Goal: Obtain resource: Obtain resource

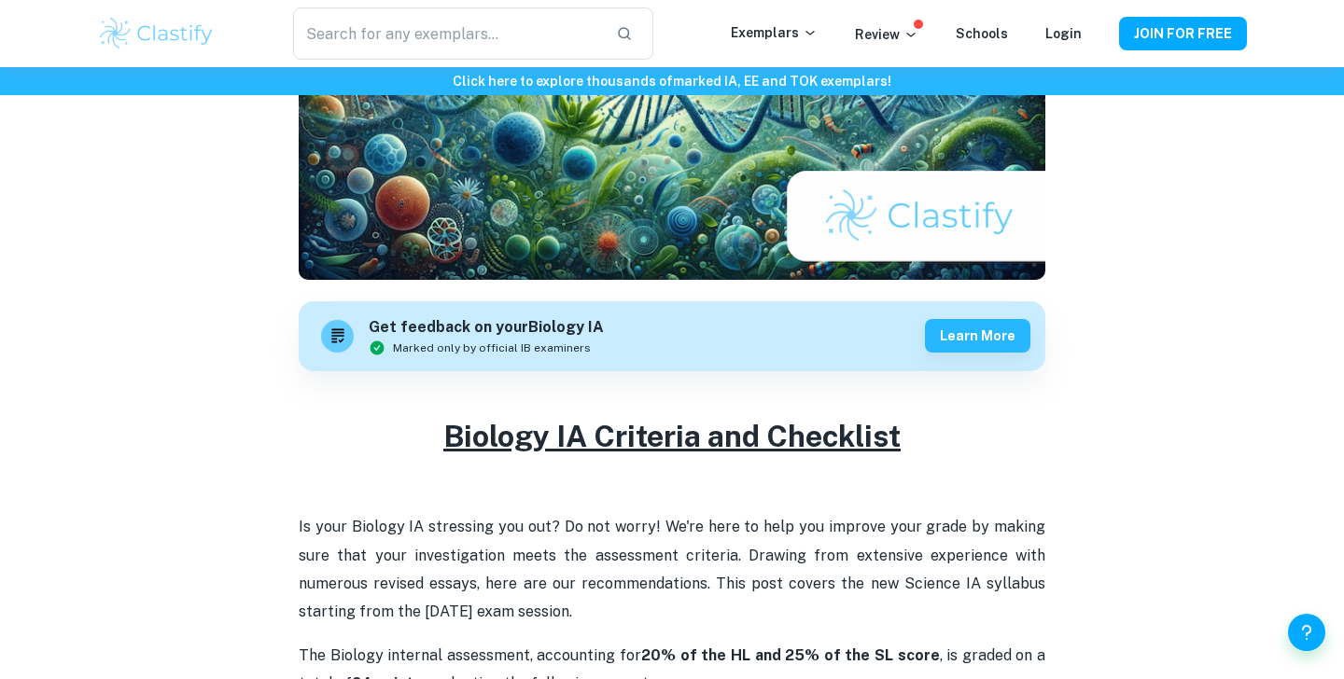
scroll to position [410, 0]
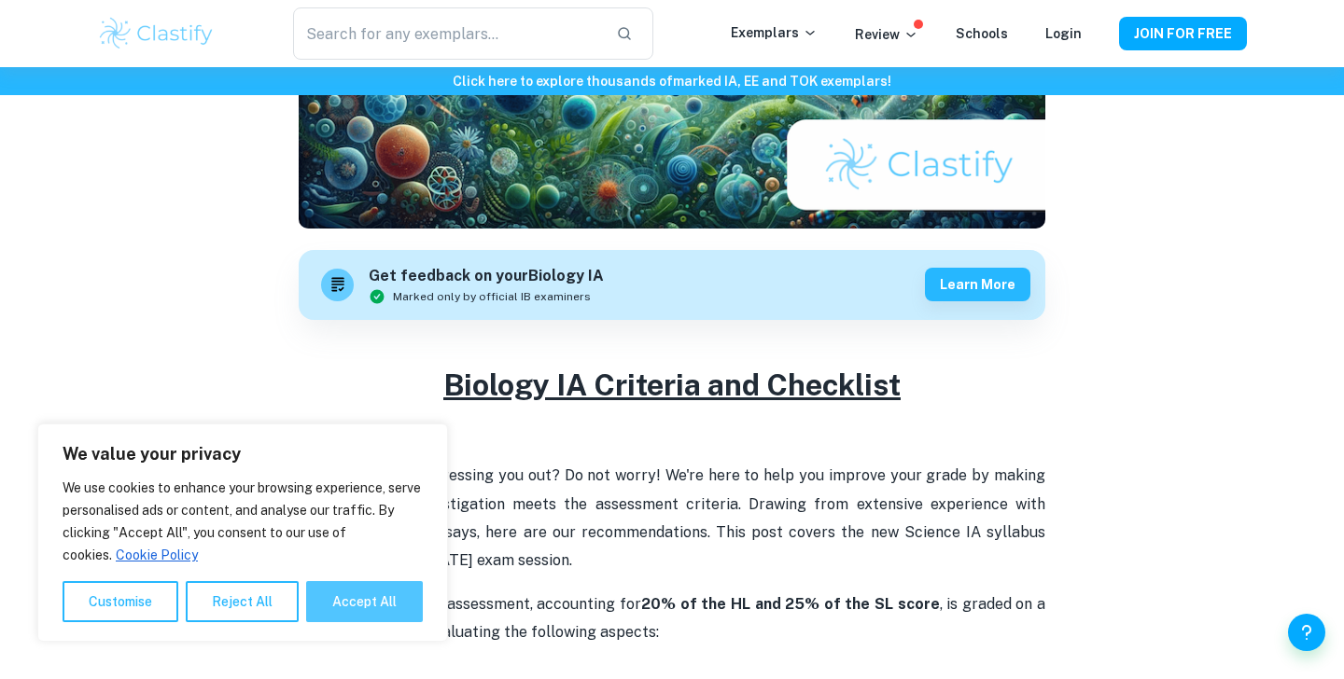
click at [388, 618] on button "Accept All" at bounding box center [364, 601] width 117 height 41
checkbox input "true"
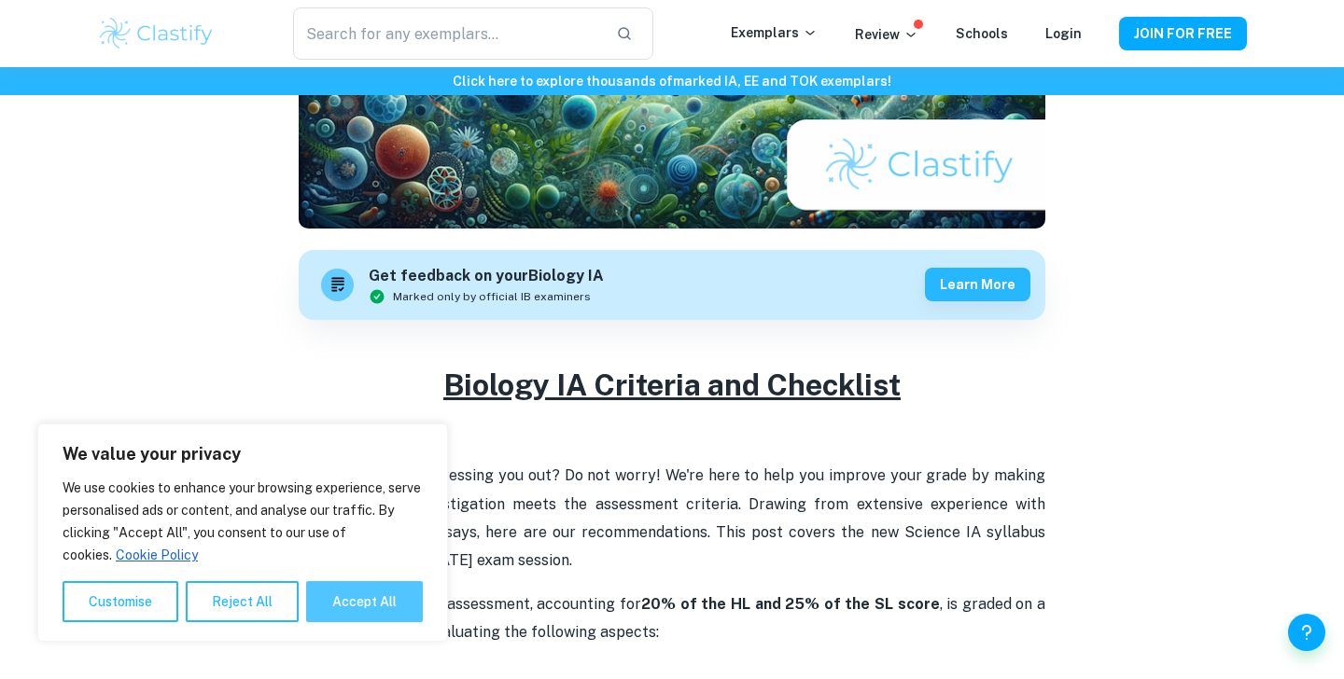
checkbox input "true"
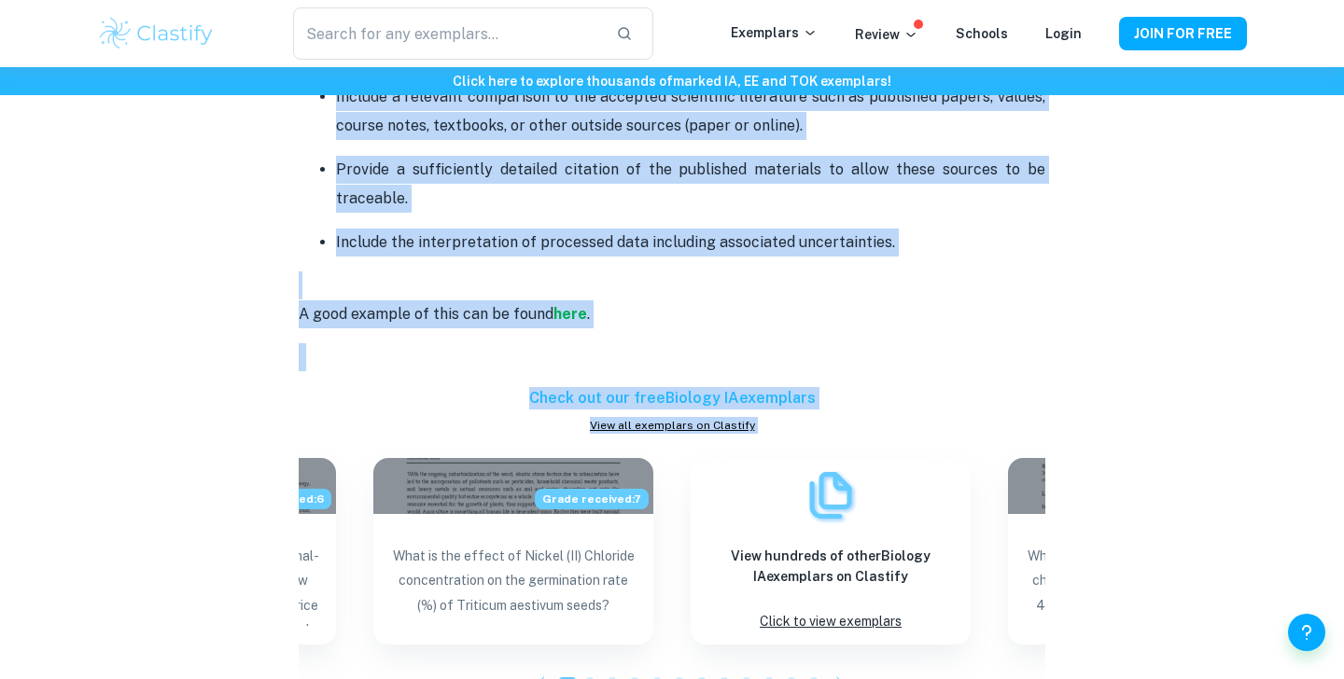
scroll to position [3300, 0]
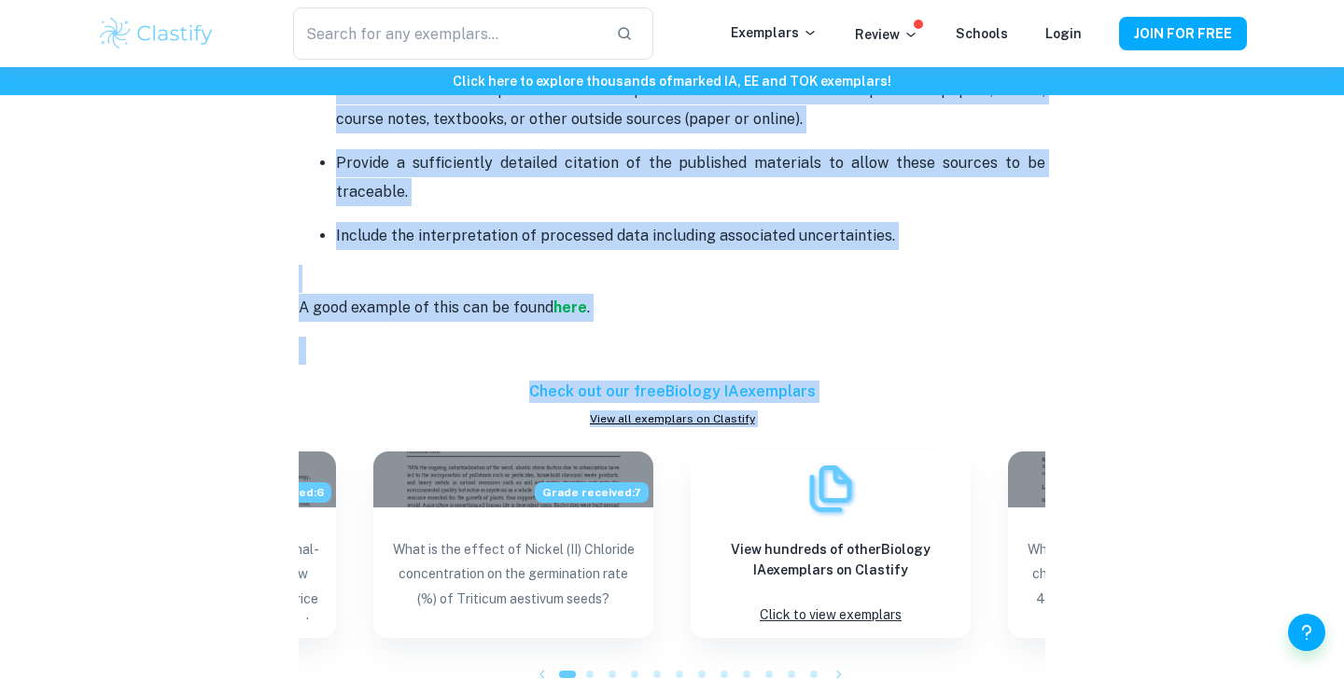
drag, startPoint x: 301, startPoint y: 295, endPoint x: 916, endPoint y: 245, distance: 617.0
copy div "Criterion A: Research Design - 6 points This criterion is about showing how wel…"
click at [563, 301] on strong "here" at bounding box center [570, 308] width 34 height 18
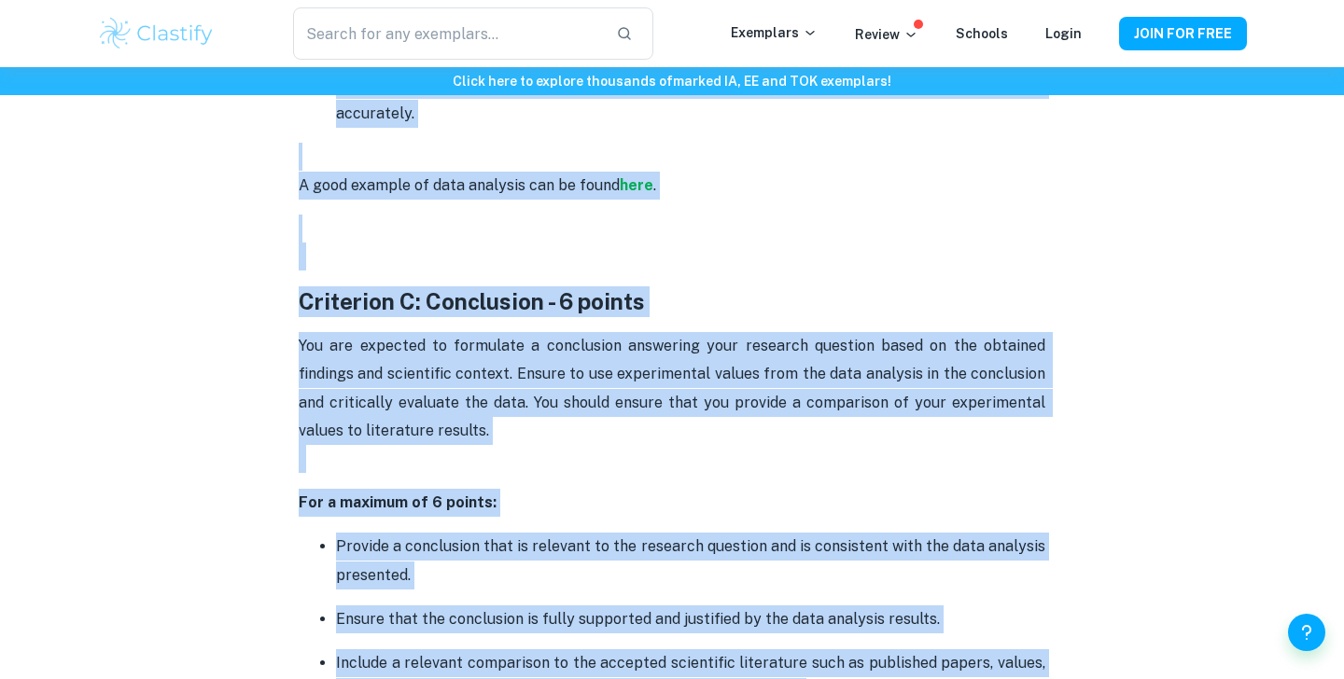
scroll to position [2723, 0]
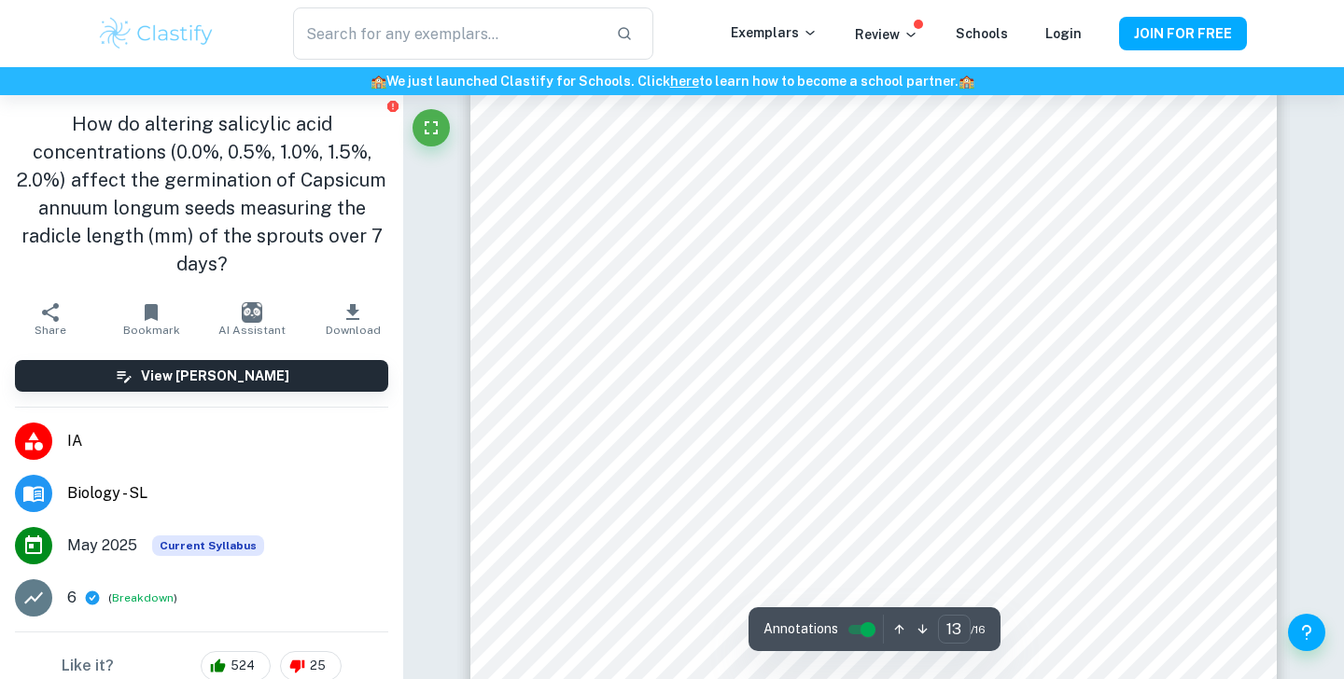
scroll to position [14231, 0]
type input "1"
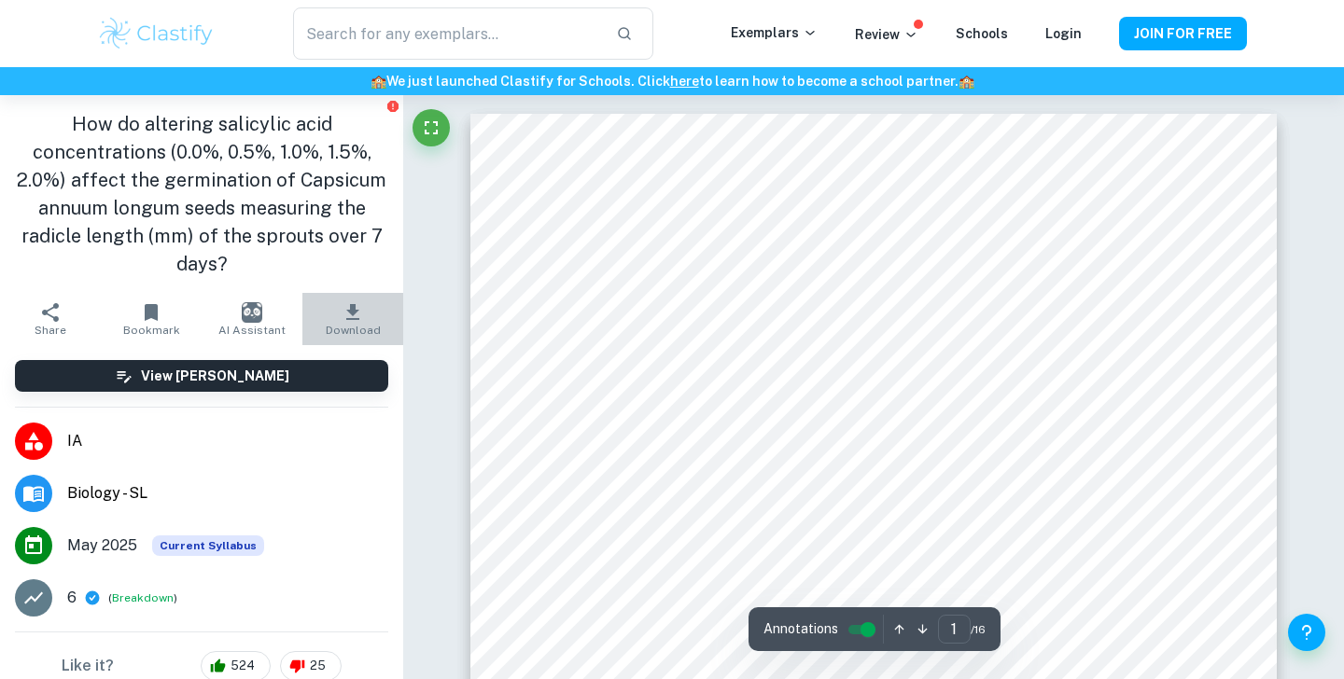
click at [360, 321] on icon "button" at bounding box center [353, 312] width 22 height 22
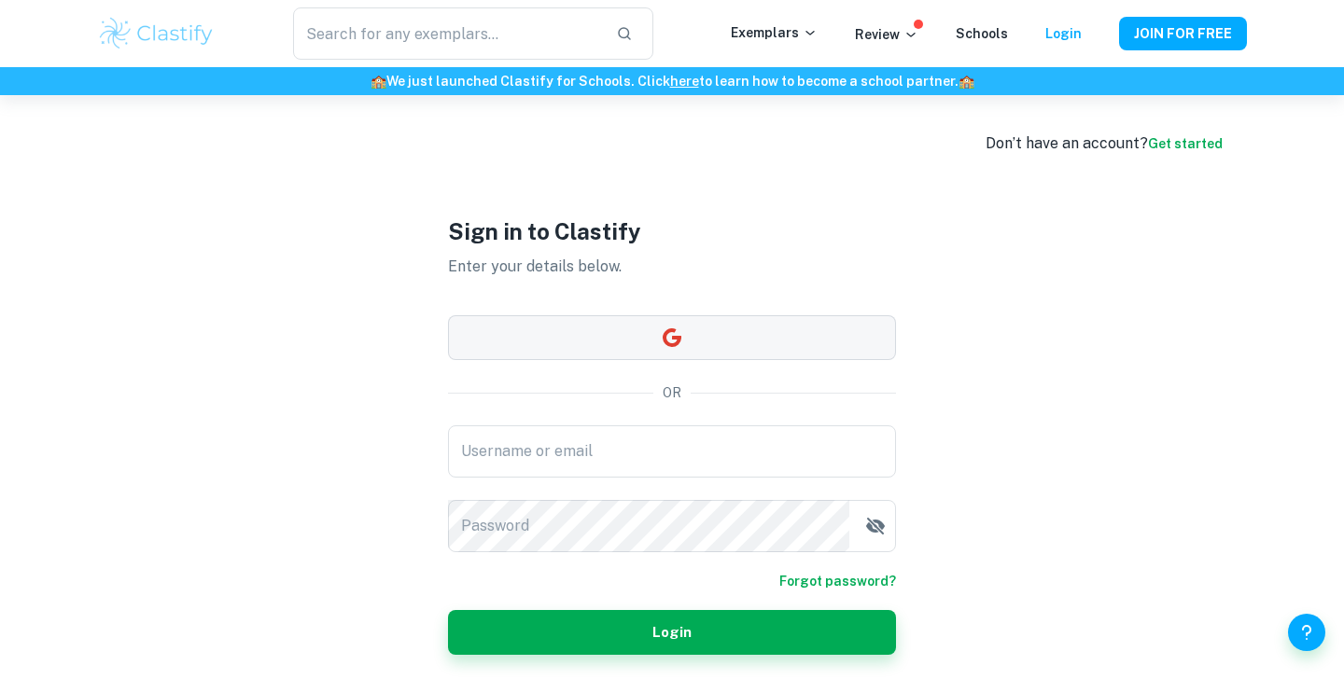
click at [652, 347] on button "button" at bounding box center [672, 337] width 448 height 45
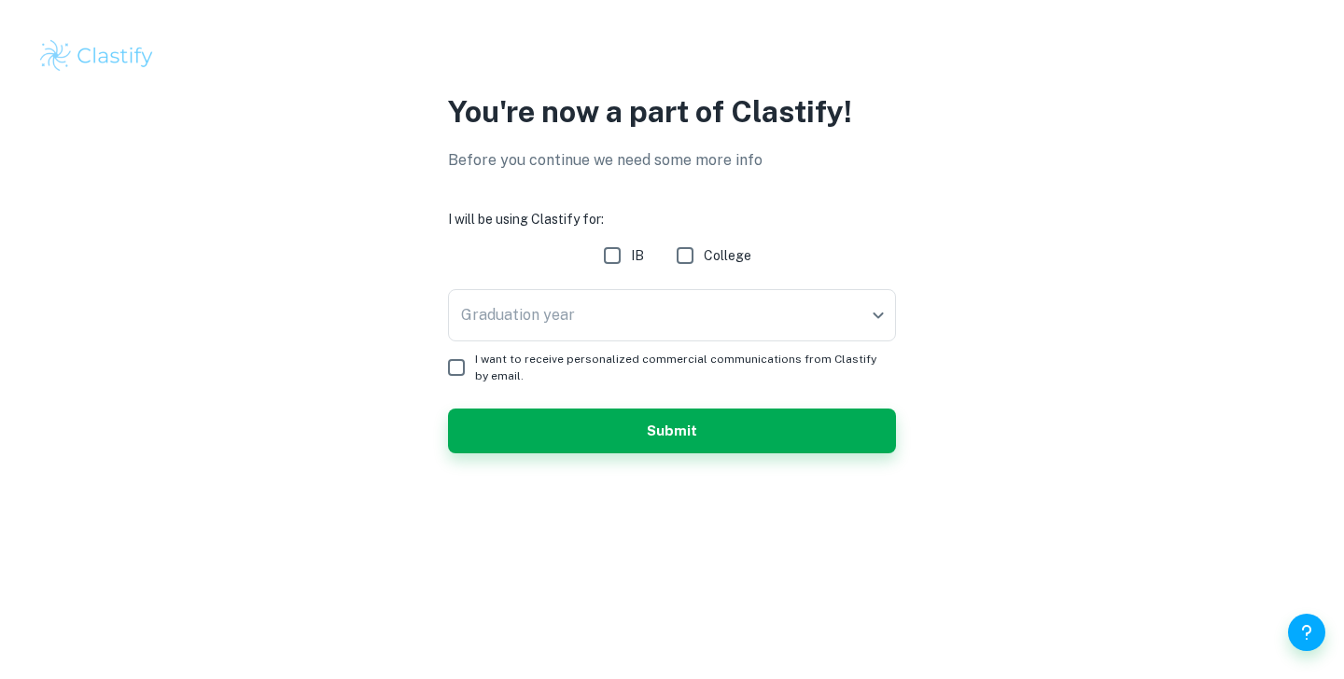
click at [614, 251] on input "IB" at bounding box center [612, 255] width 37 height 37
checkbox input "true"
click at [643, 287] on form "I will be using Clastify for: IB College Date of final exams ​ Date of final ex…" at bounding box center [672, 331] width 448 height 245
click at [452, 369] on input "I want to receive personalized commercial communications from Clastify by email." at bounding box center [456, 367] width 37 height 37
click at [459, 364] on input "I want to receive personalized commercial communications from Clastify by email." at bounding box center [456, 367] width 37 height 37
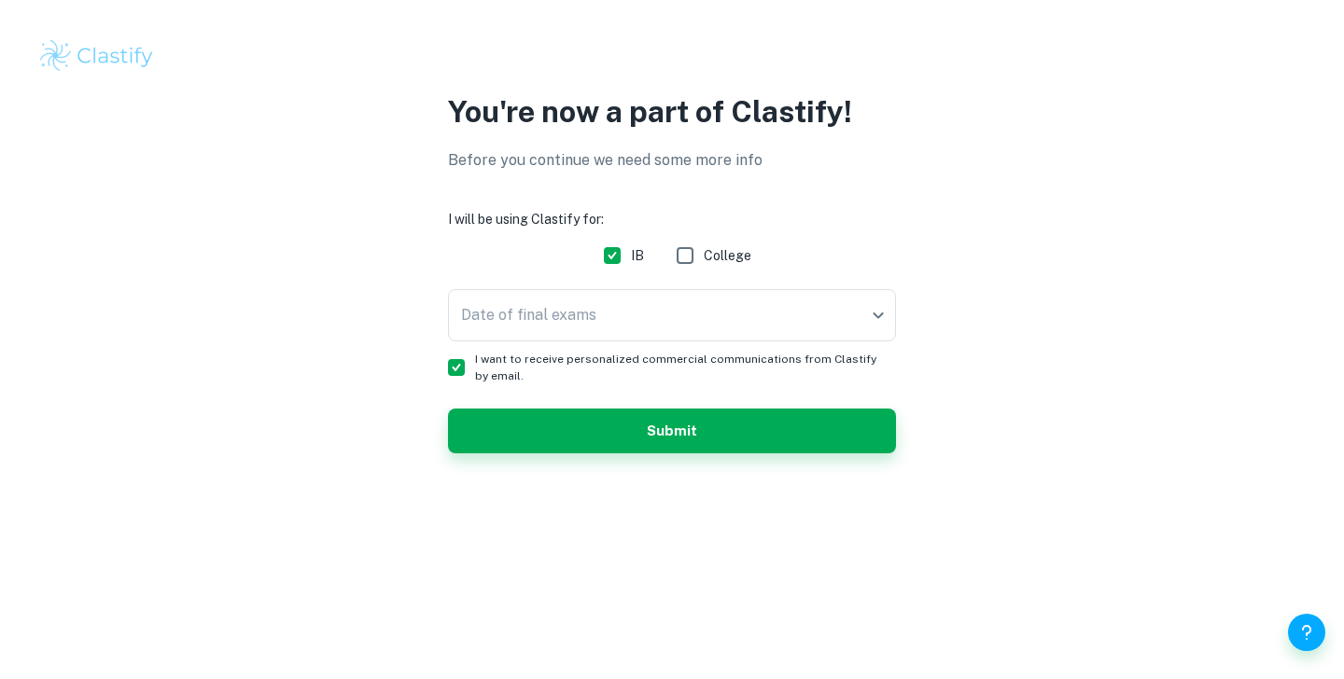
checkbox input "false"
click at [872, 318] on body "We value your privacy We use cookies to enhance your browsing experience, serve…" at bounding box center [672, 339] width 1344 height 679
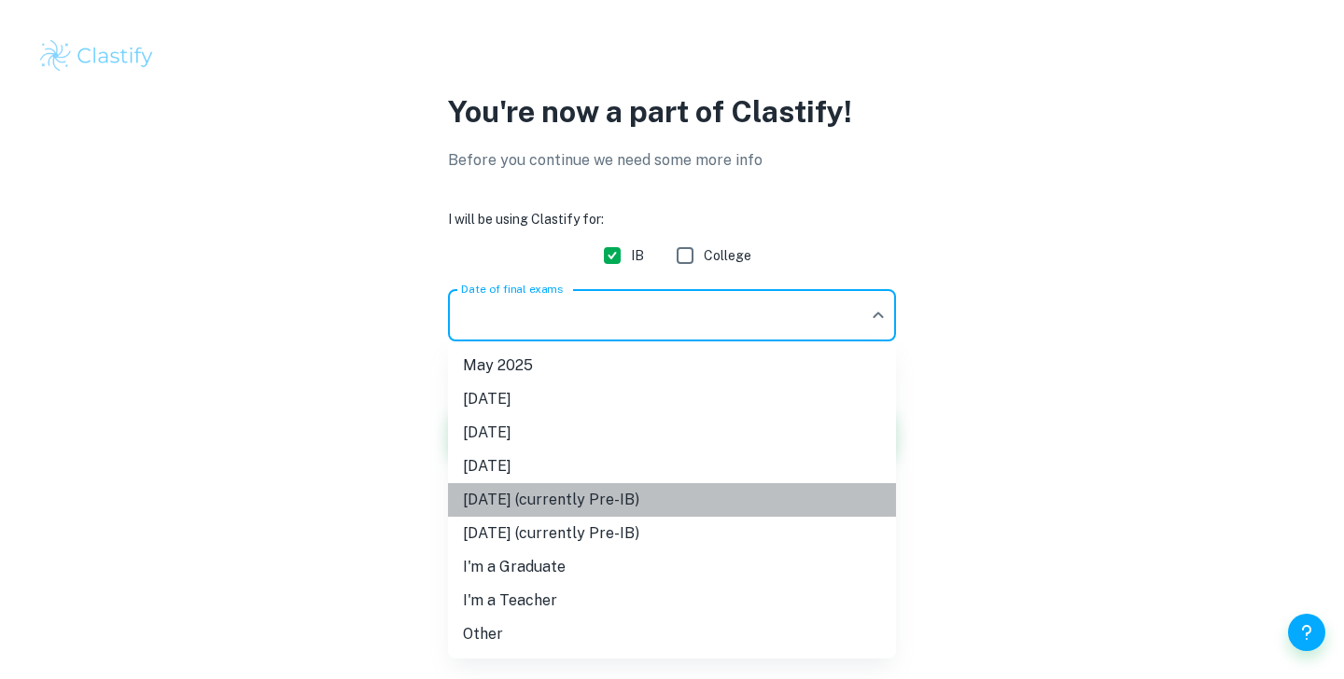
click at [689, 505] on li "May 2027 (currently Pre-IB)" at bounding box center [672, 500] width 448 height 34
type input "M27"
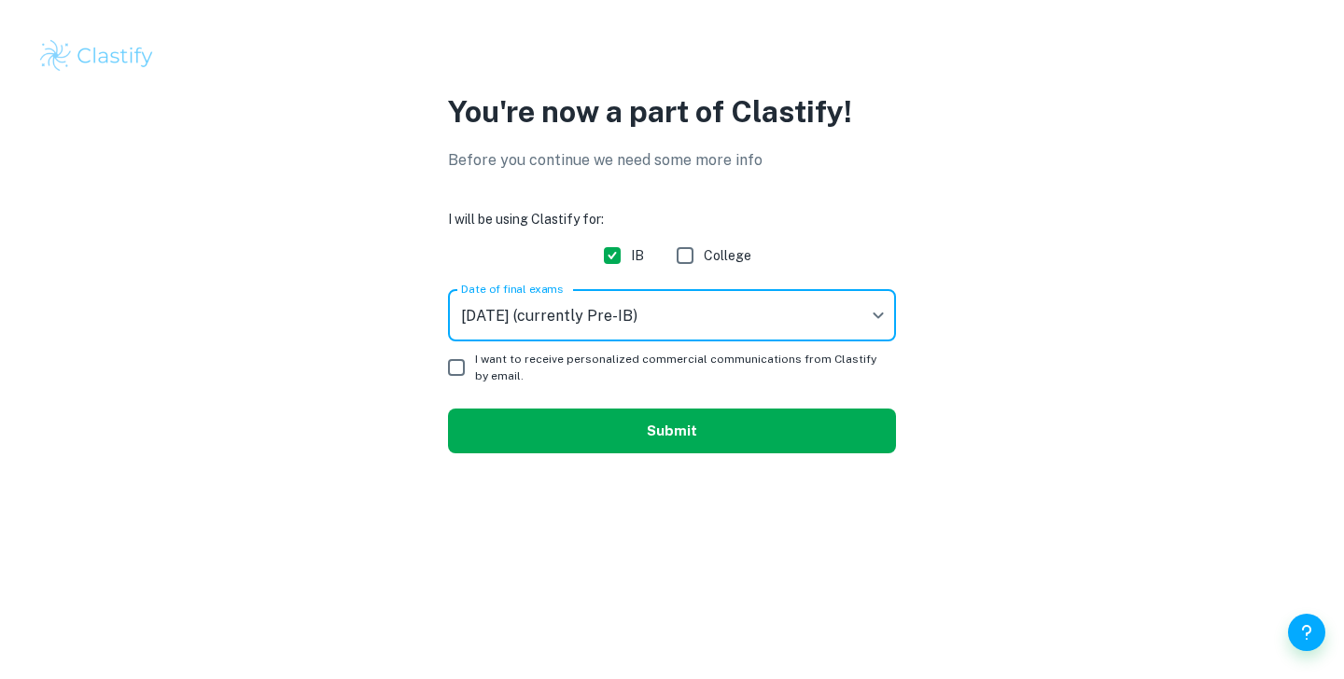
click at [753, 441] on button "Submit" at bounding box center [672, 431] width 448 height 45
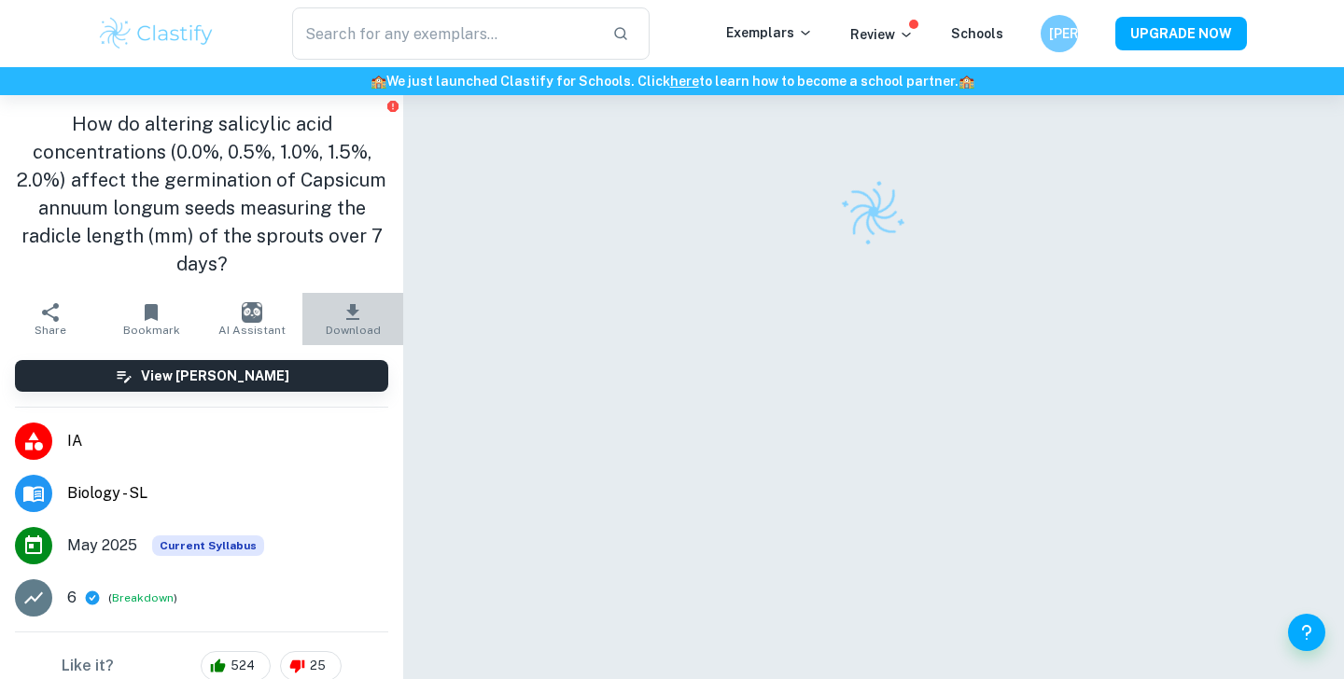
click at [357, 311] on icon "button" at bounding box center [352, 312] width 13 height 16
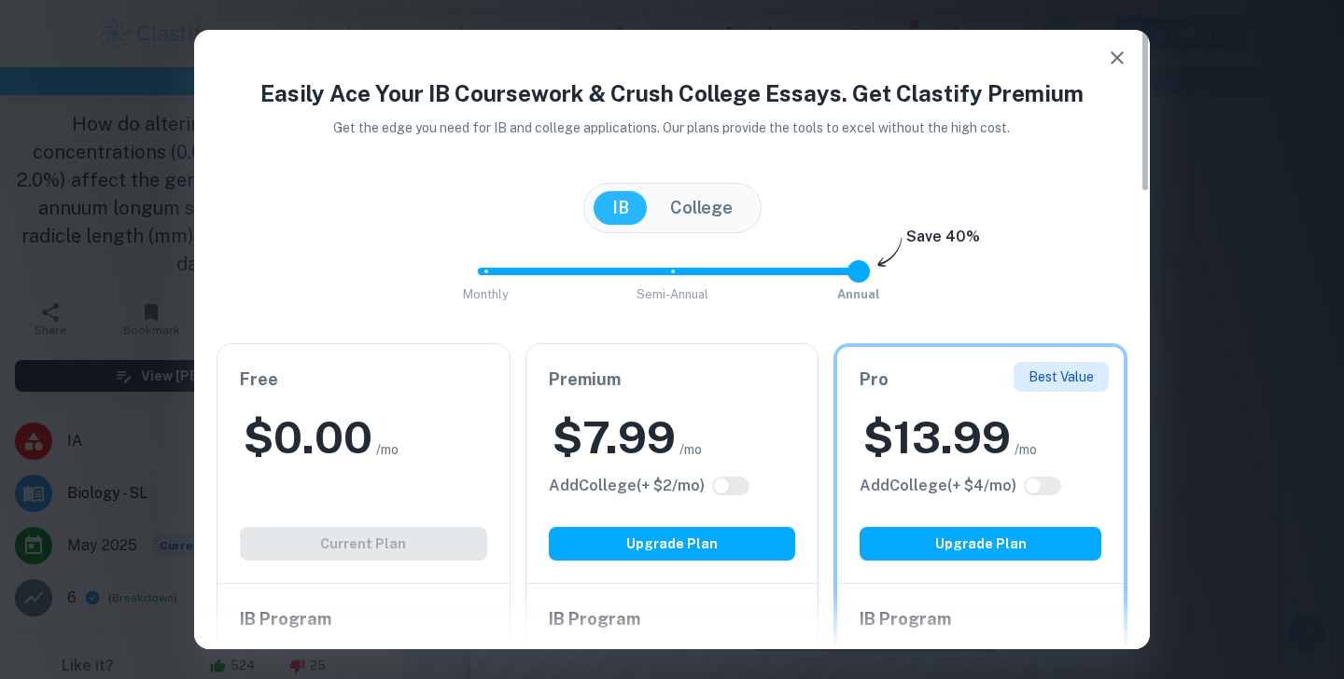
click at [412, 555] on div "Free $ 0.00 /mo Add College (+ $ 2 /mo) Current Plan" at bounding box center [363, 463] width 292 height 239
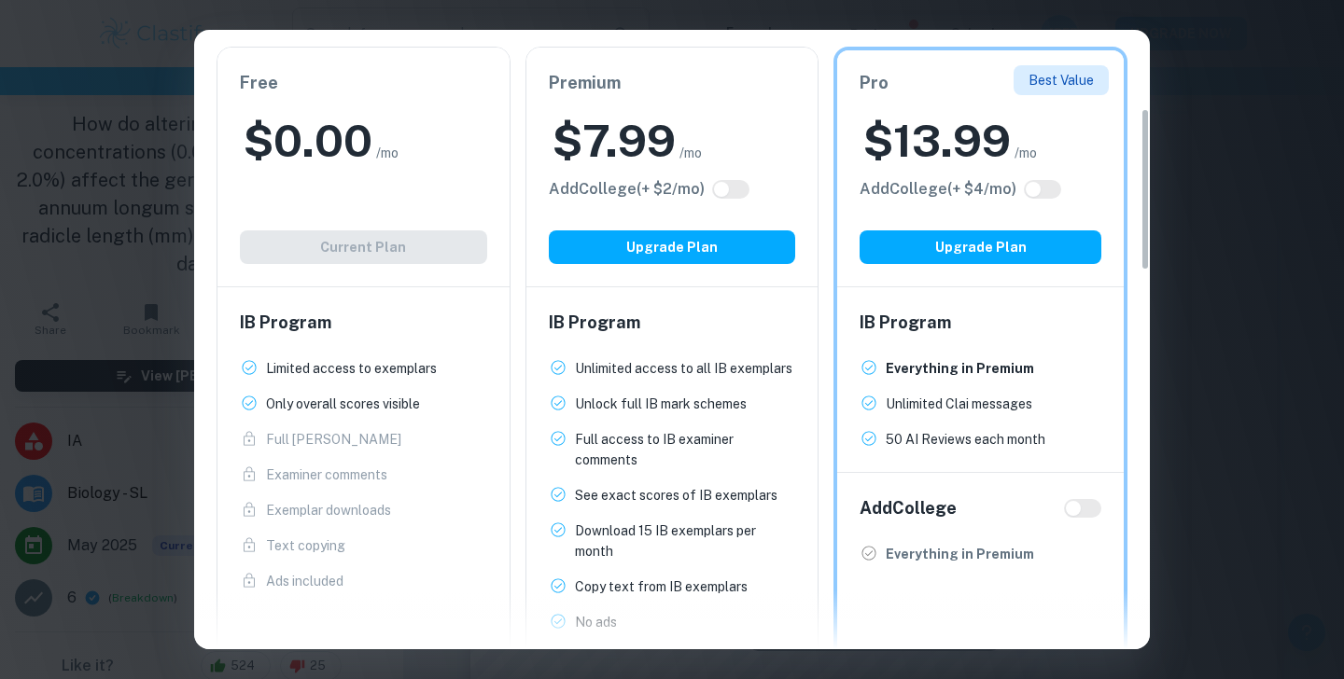
scroll to position [328, 0]
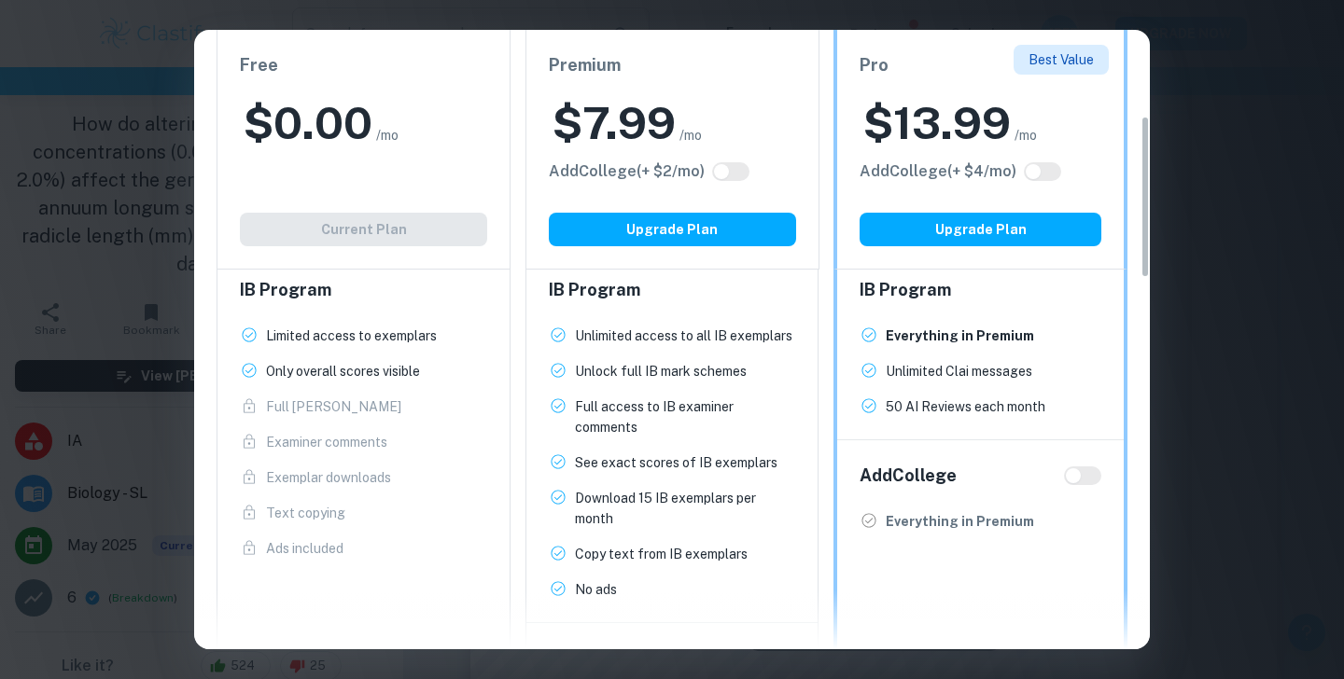
click at [409, 223] on div "Free $ 0.00 /mo Add College (+ $ 2 /mo) Current Plan" at bounding box center [364, 150] width 294 height 240
click at [447, 223] on div "Free $ 0.00 /mo Add College (+ $ 2 /mo) Current Plan" at bounding box center [364, 150] width 294 height 240
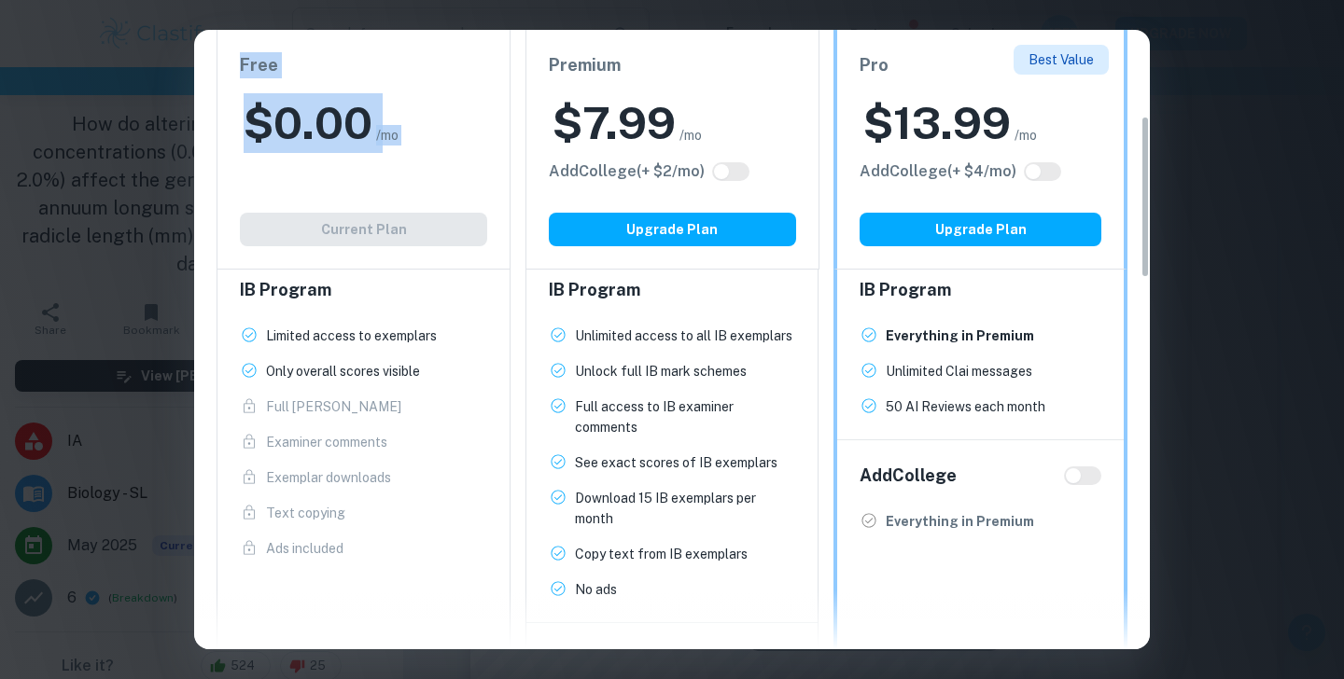
click at [447, 223] on div "Free $ 0.00 /mo Add College (+ $ 2 /mo) Current Plan" at bounding box center [364, 150] width 294 height 240
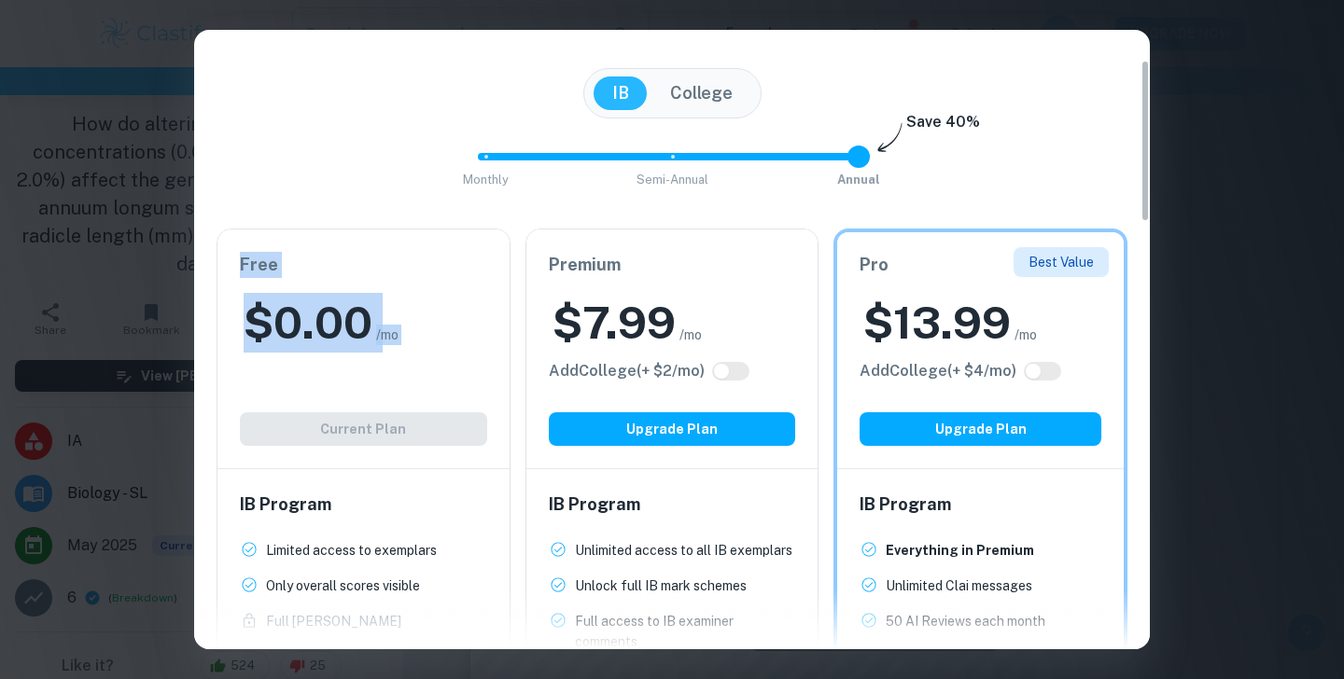
scroll to position [0, 0]
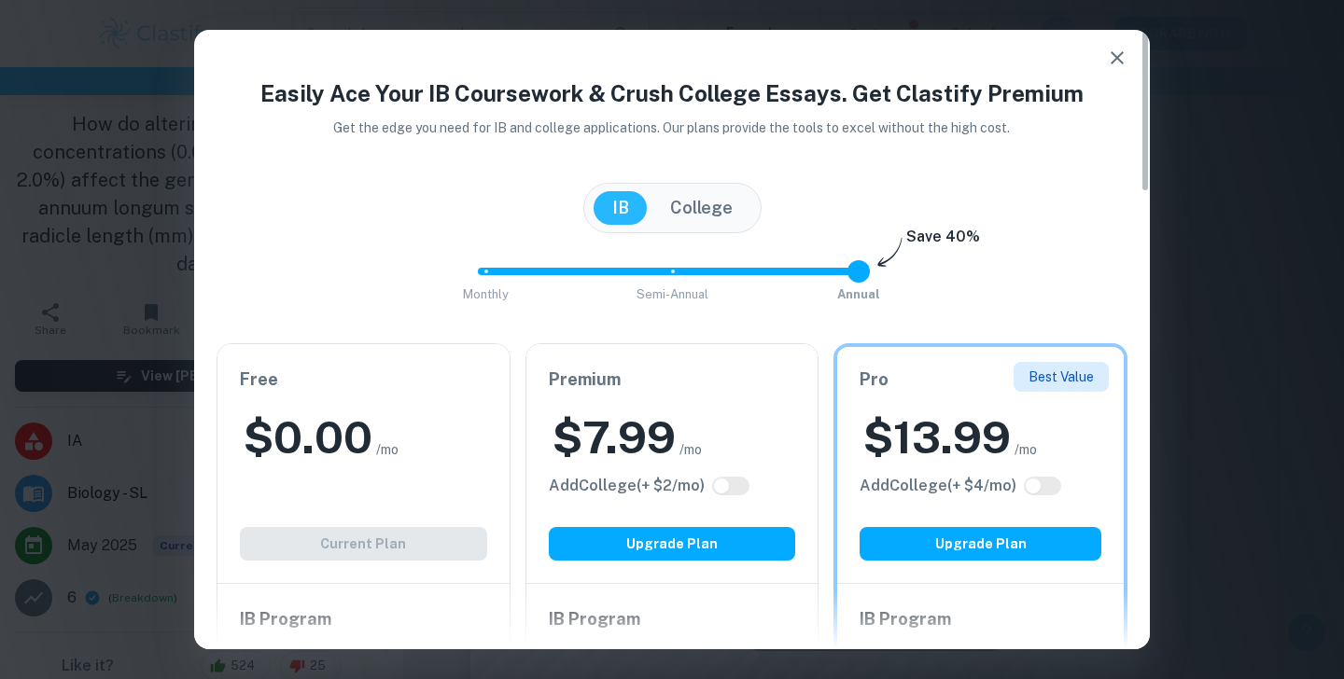
click at [377, 450] on span "/mo" at bounding box center [387, 450] width 22 height 21
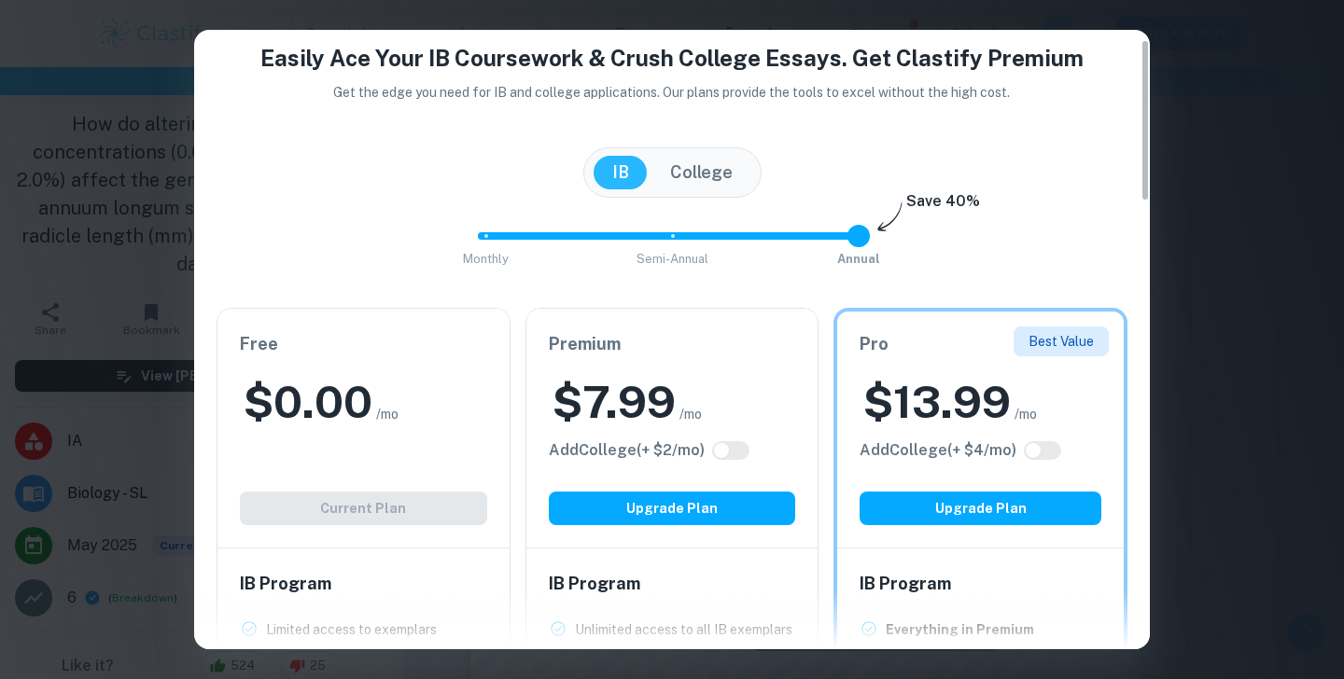
click at [721, 174] on button "College" at bounding box center [701, 173] width 100 height 34
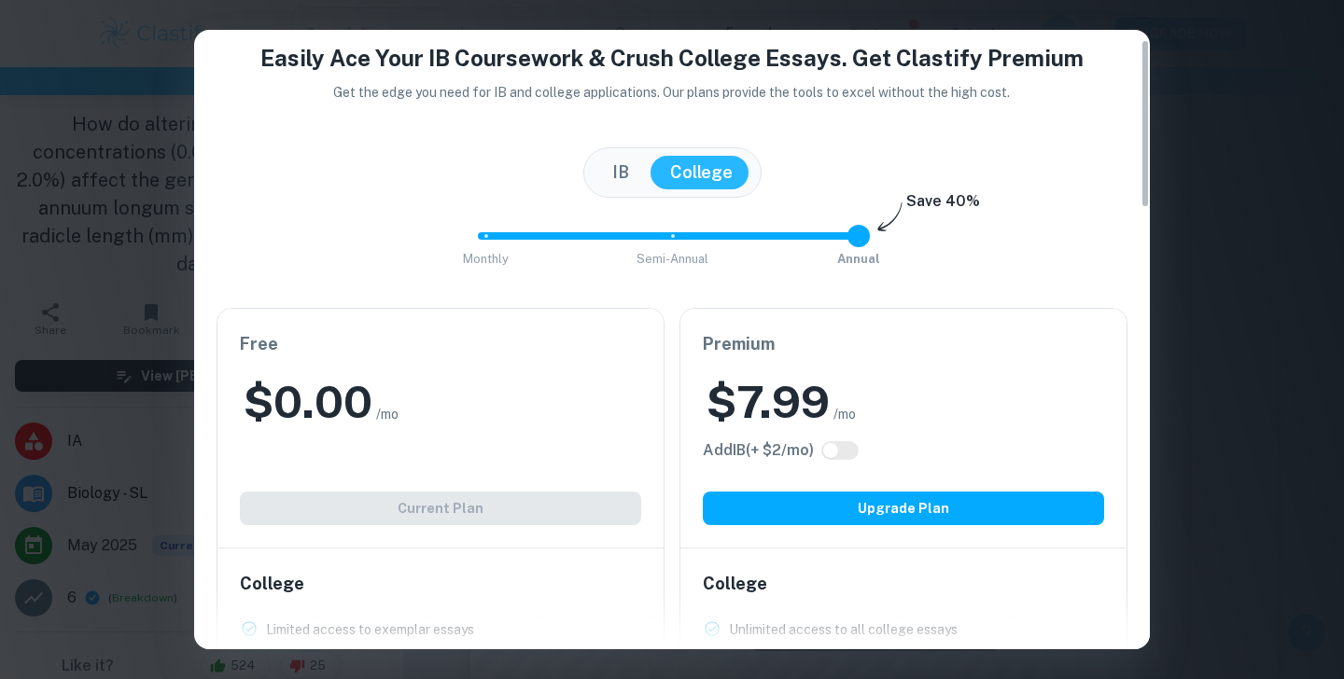
click at [618, 175] on button "IB" at bounding box center [621, 173] width 54 height 34
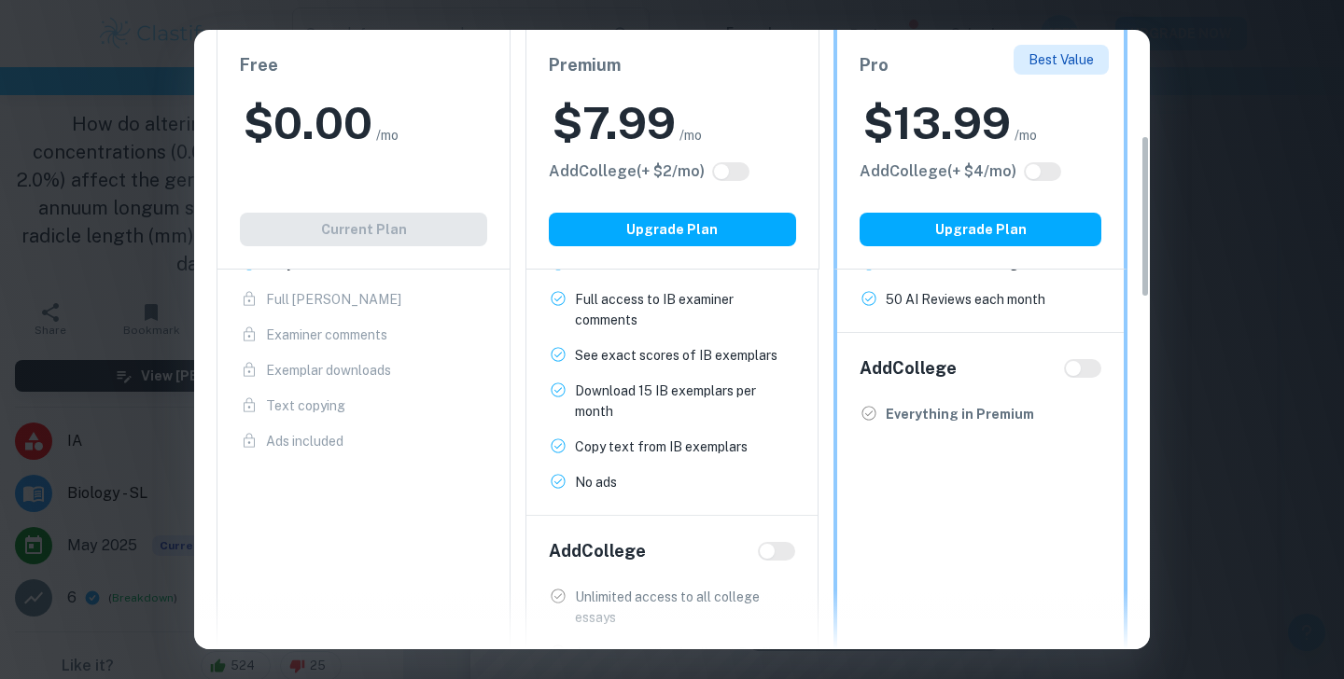
scroll to position [346, 0]
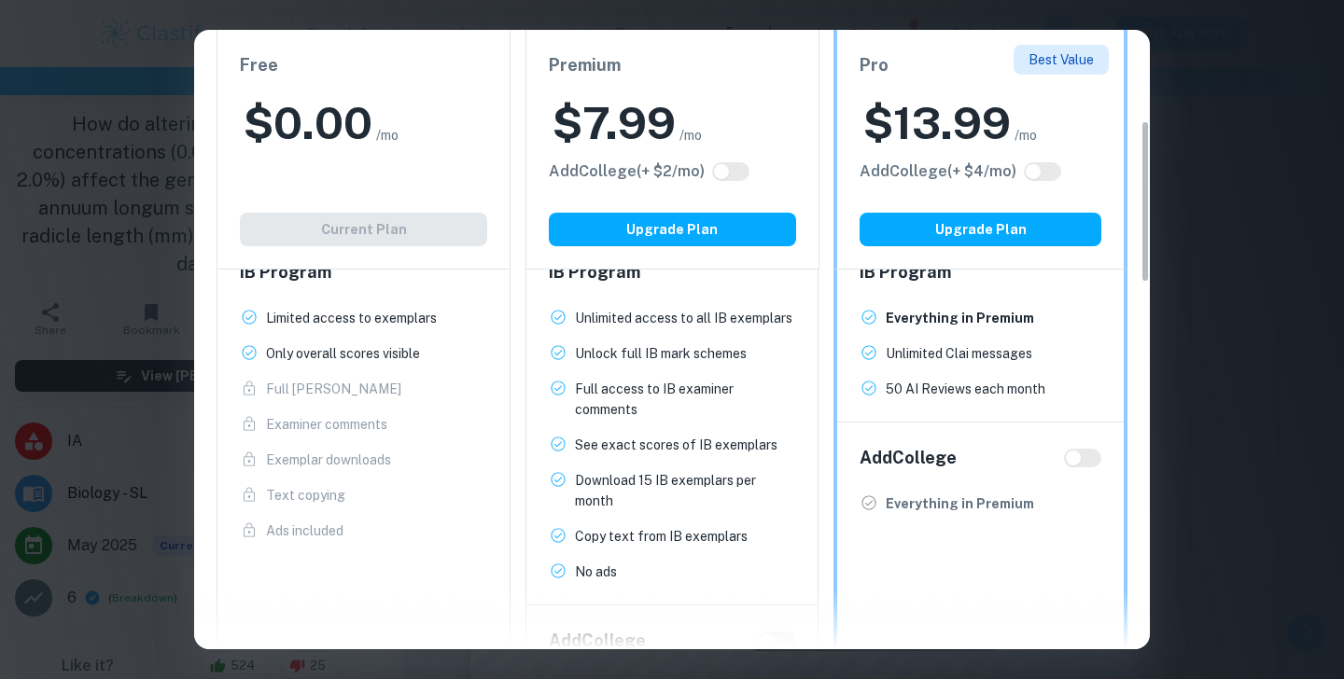
click at [1207, 74] on div "Easily Ace Your IB Coursework & Crush College Essays. Get Clastify Premium Get …" at bounding box center [672, 339] width 1344 height 679
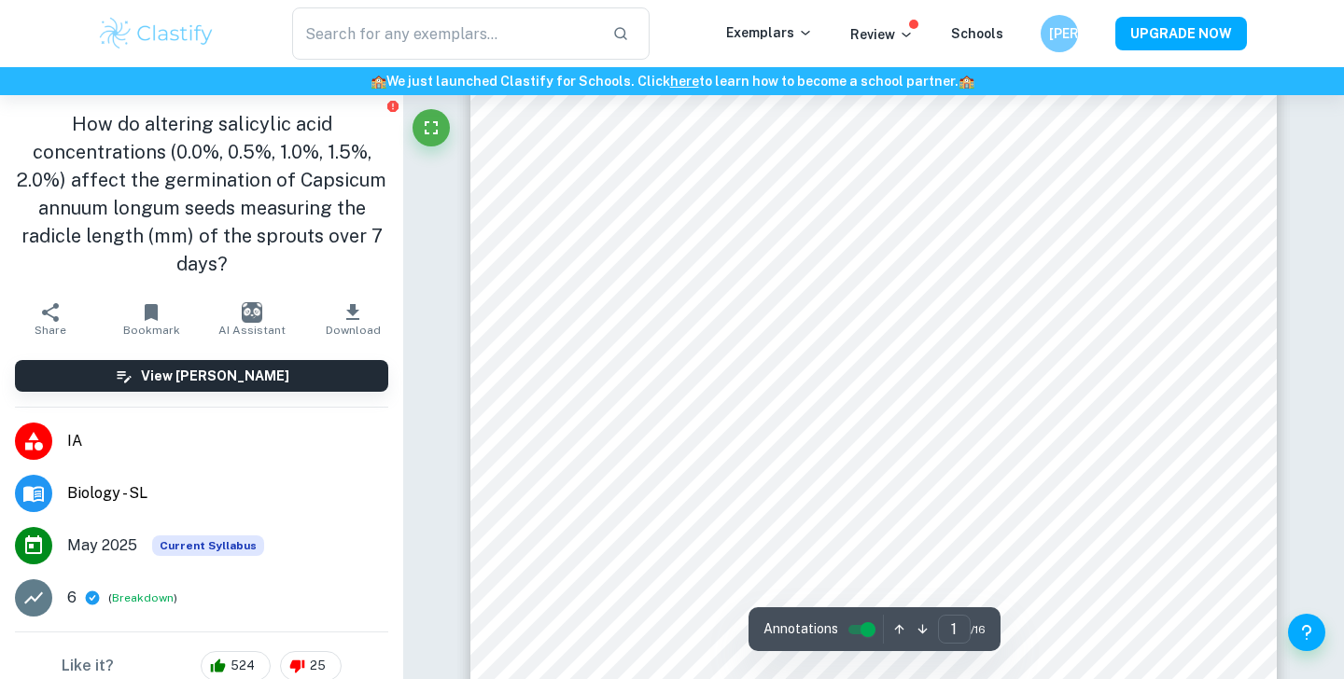
scroll to position [119, 0]
click at [357, 312] on icon "button" at bounding box center [353, 312] width 22 height 22
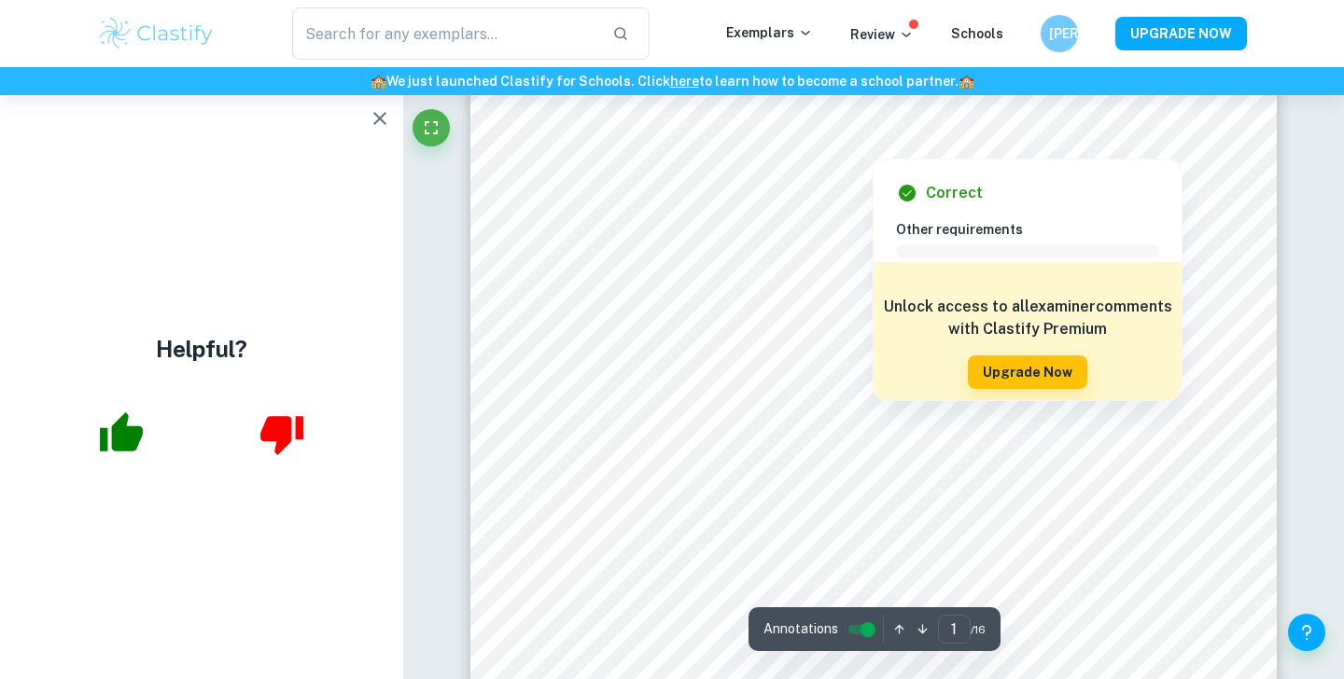
scroll to position [161, 0]
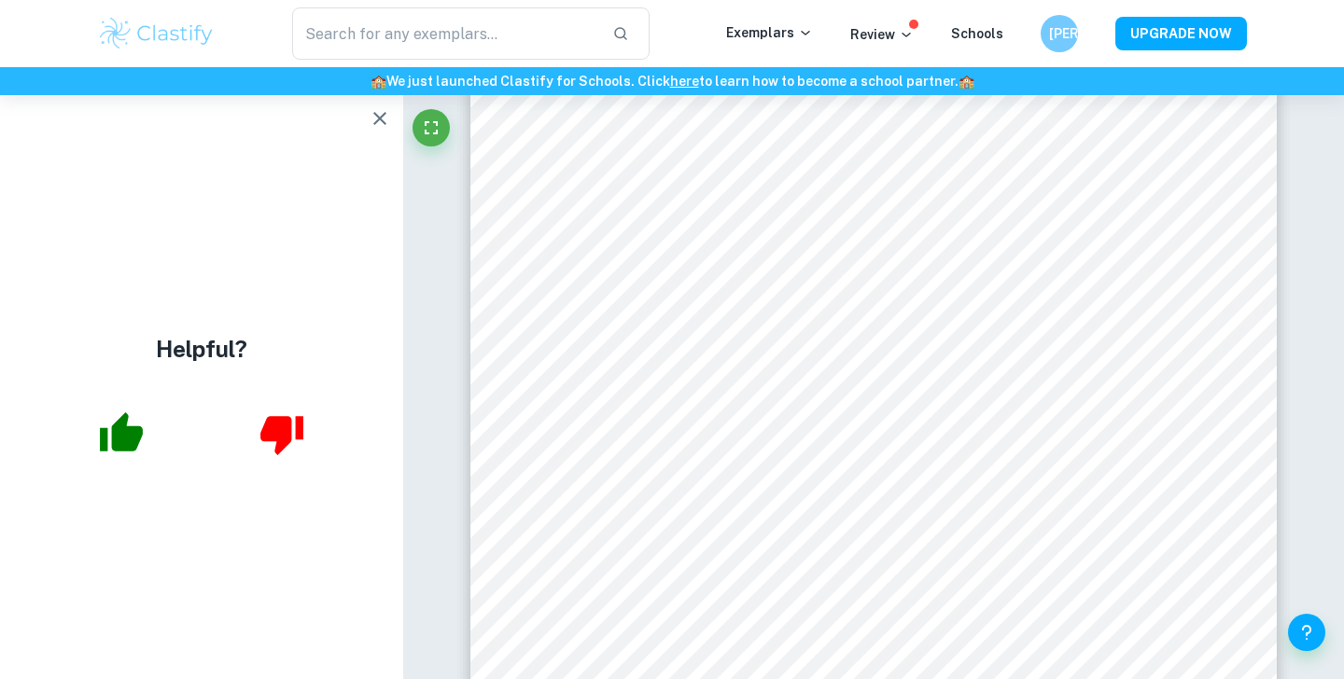
click at [381, 114] on icon "button" at bounding box center [380, 118] width 22 height 22
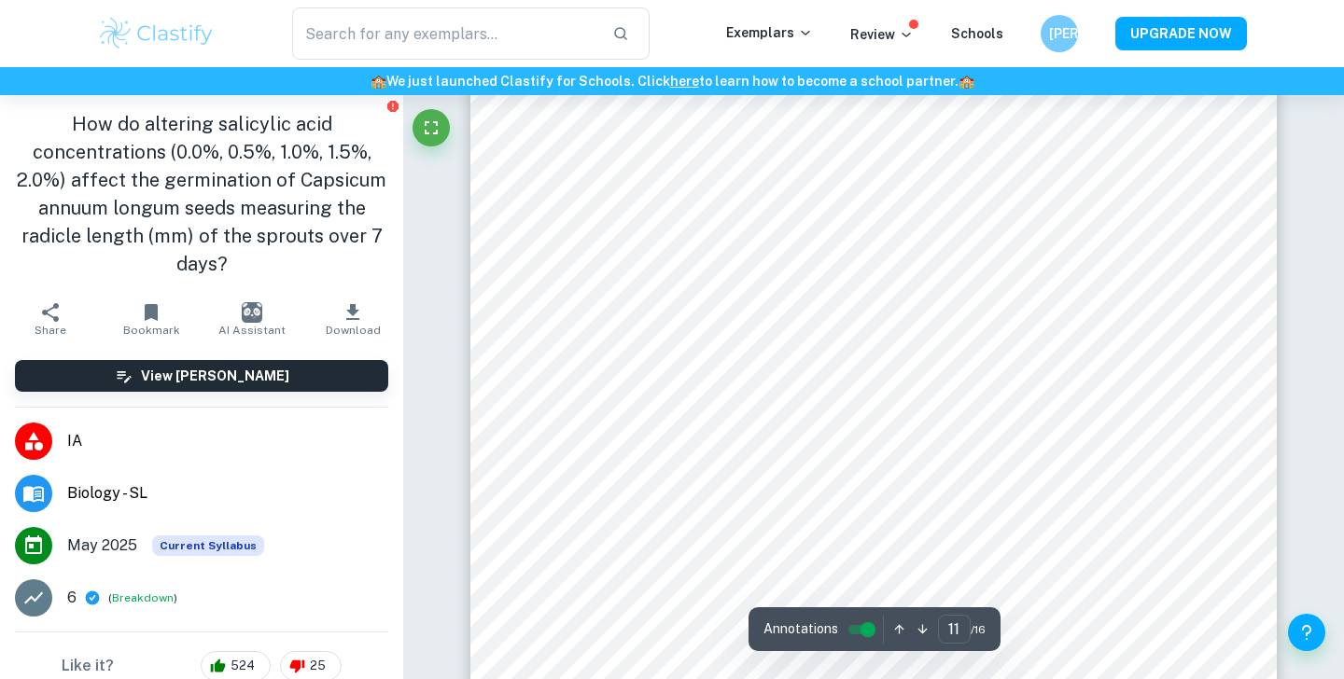
scroll to position [12094, 0]
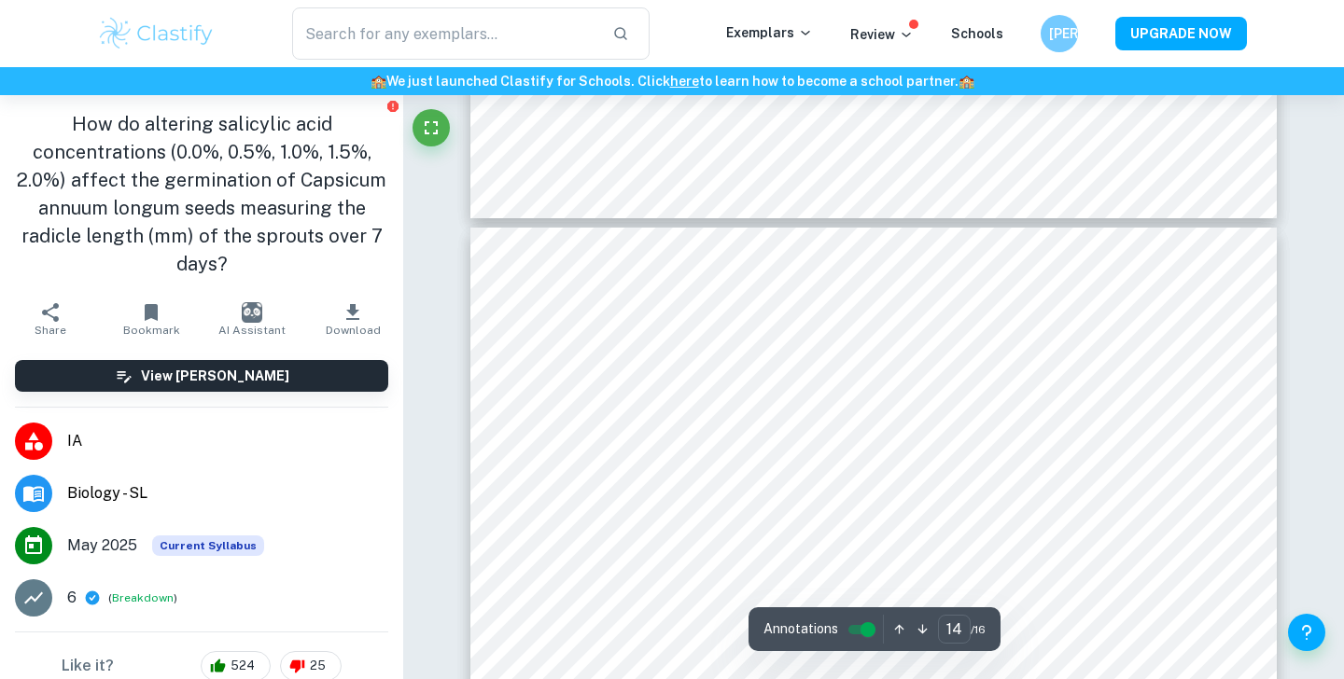
type input "13"
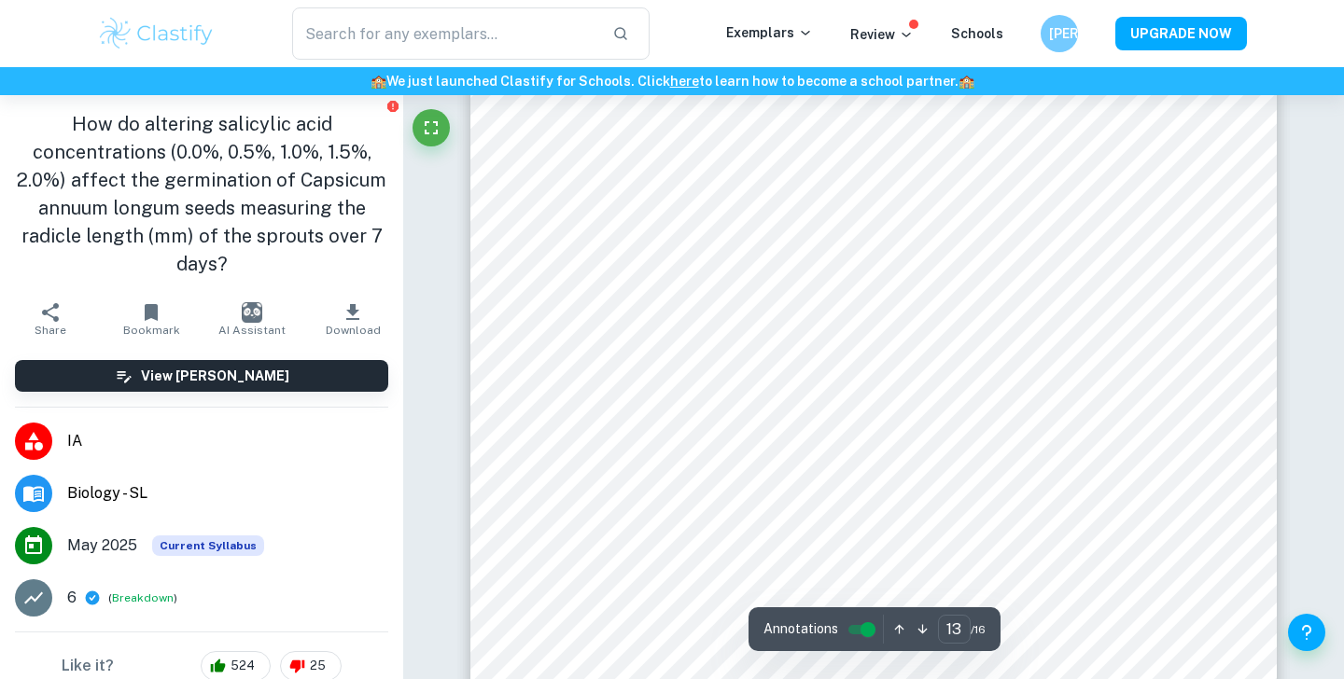
scroll to position [14211, 0]
